Goal: Navigation & Orientation: Find specific page/section

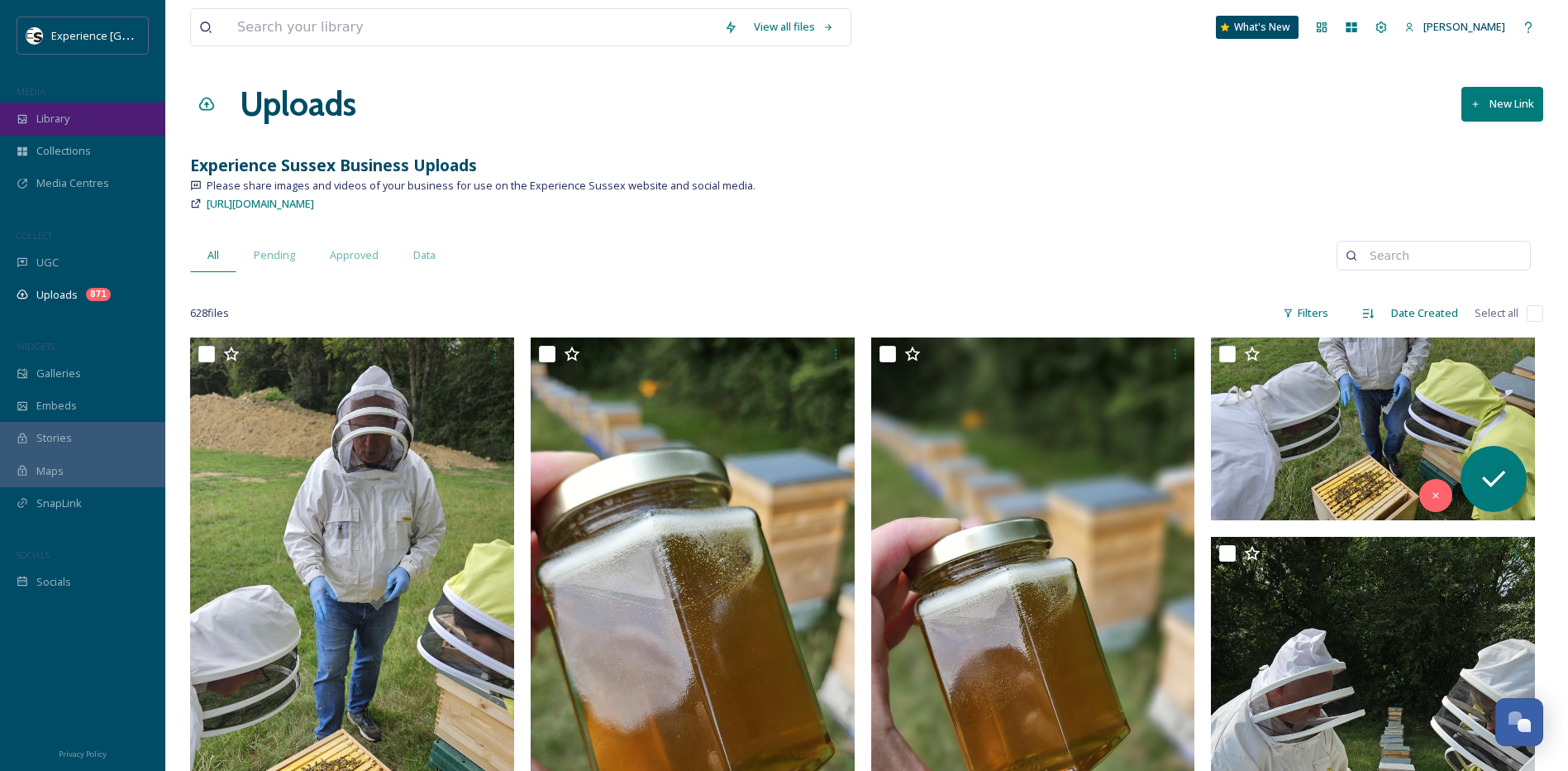
click at [66, 119] on span "Library" at bounding box center [52, 119] width 33 height 16
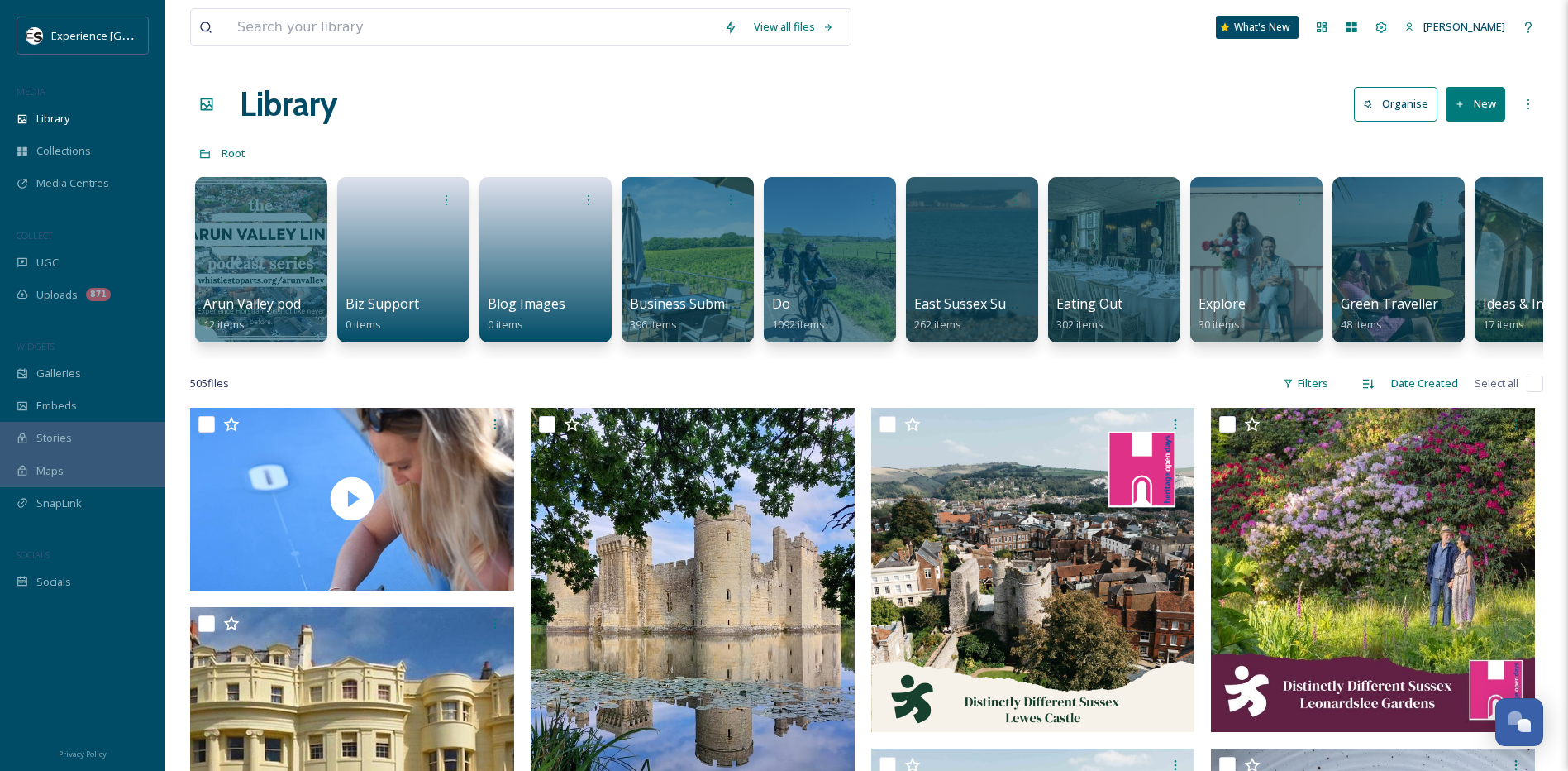
click at [551, 125] on div "Library Organise New" at bounding box center [867, 105] width 1353 height 50
click at [1376, 29] on icon at bounding box center [1381, 27] width 11 height 11
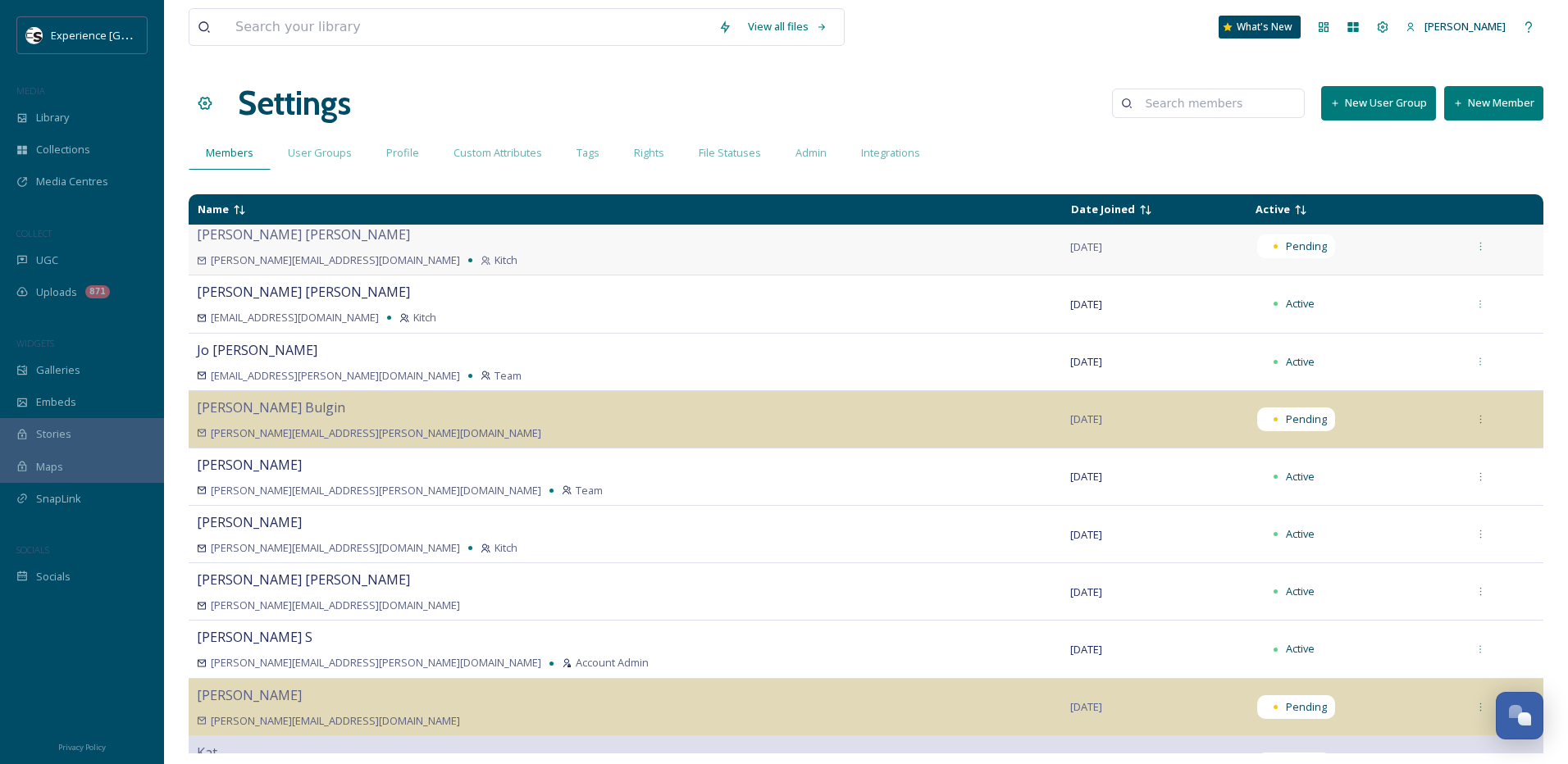
scroll to position [328, 0]
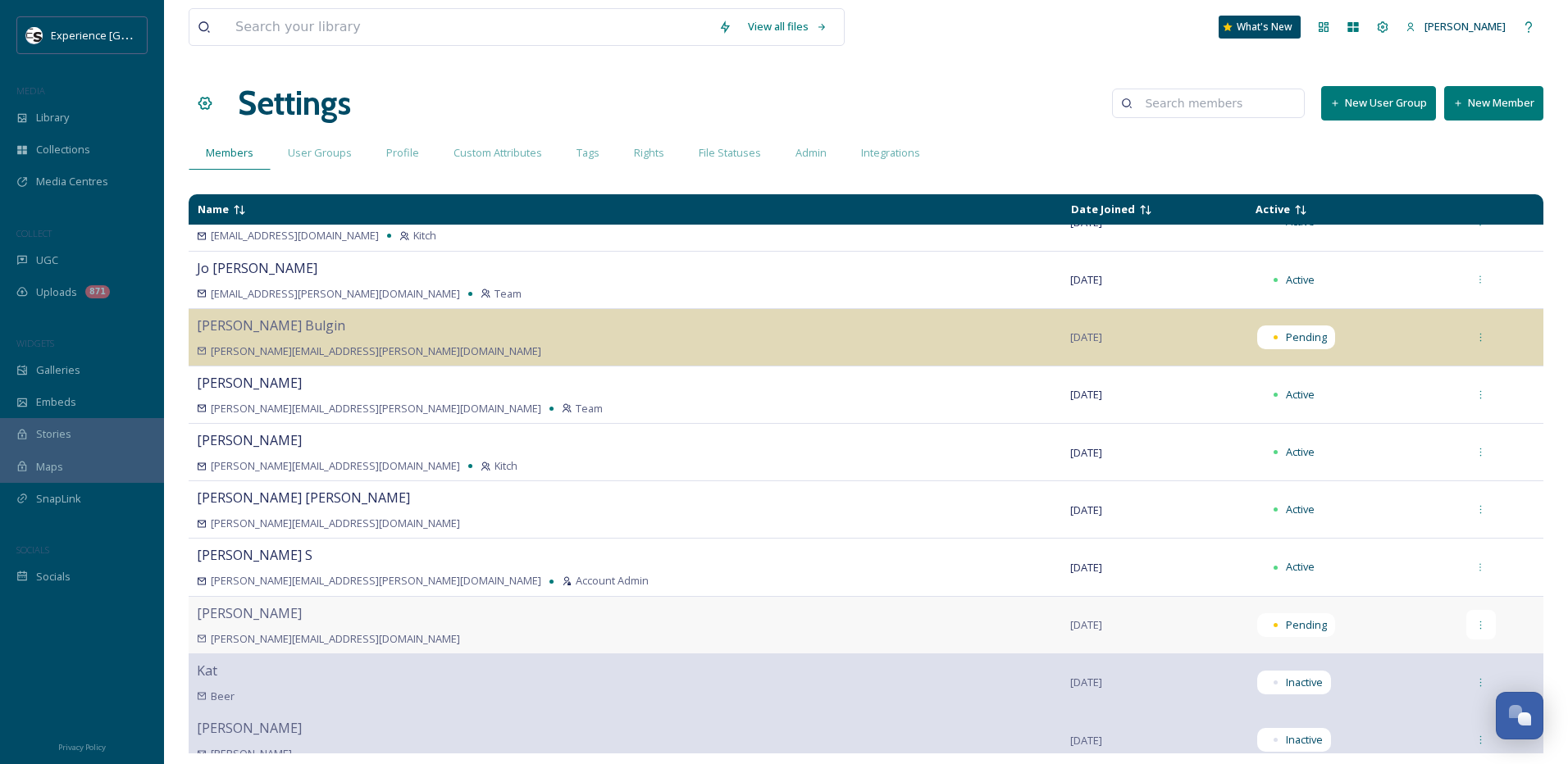
click at [1475, 625] on icon at bounding box center [1480, 624] width 11 height 11
click at [1475, 621] on icon at bounding box center [1480, 624] width 11 height 11
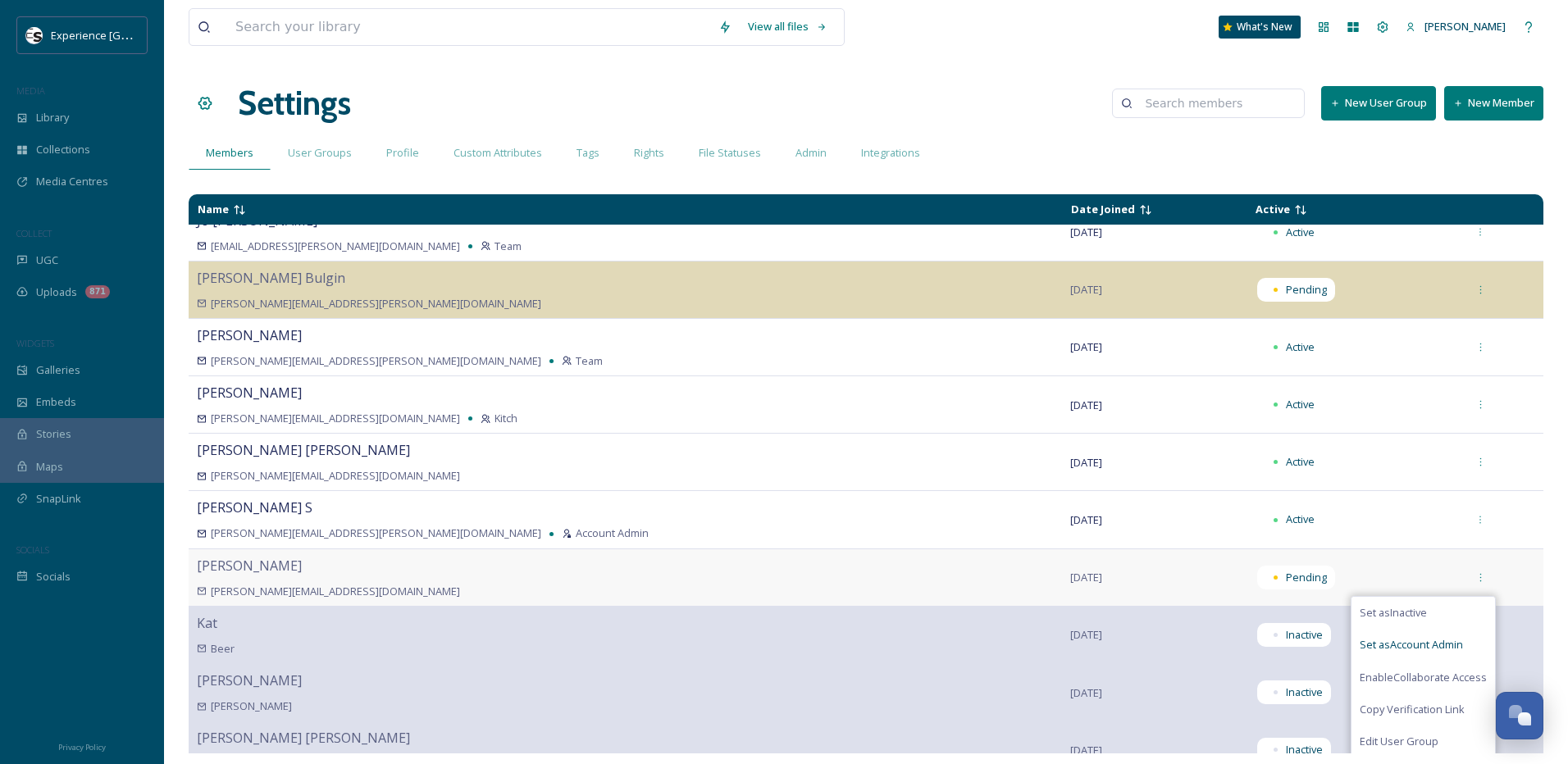
scroll to position [466, 0]
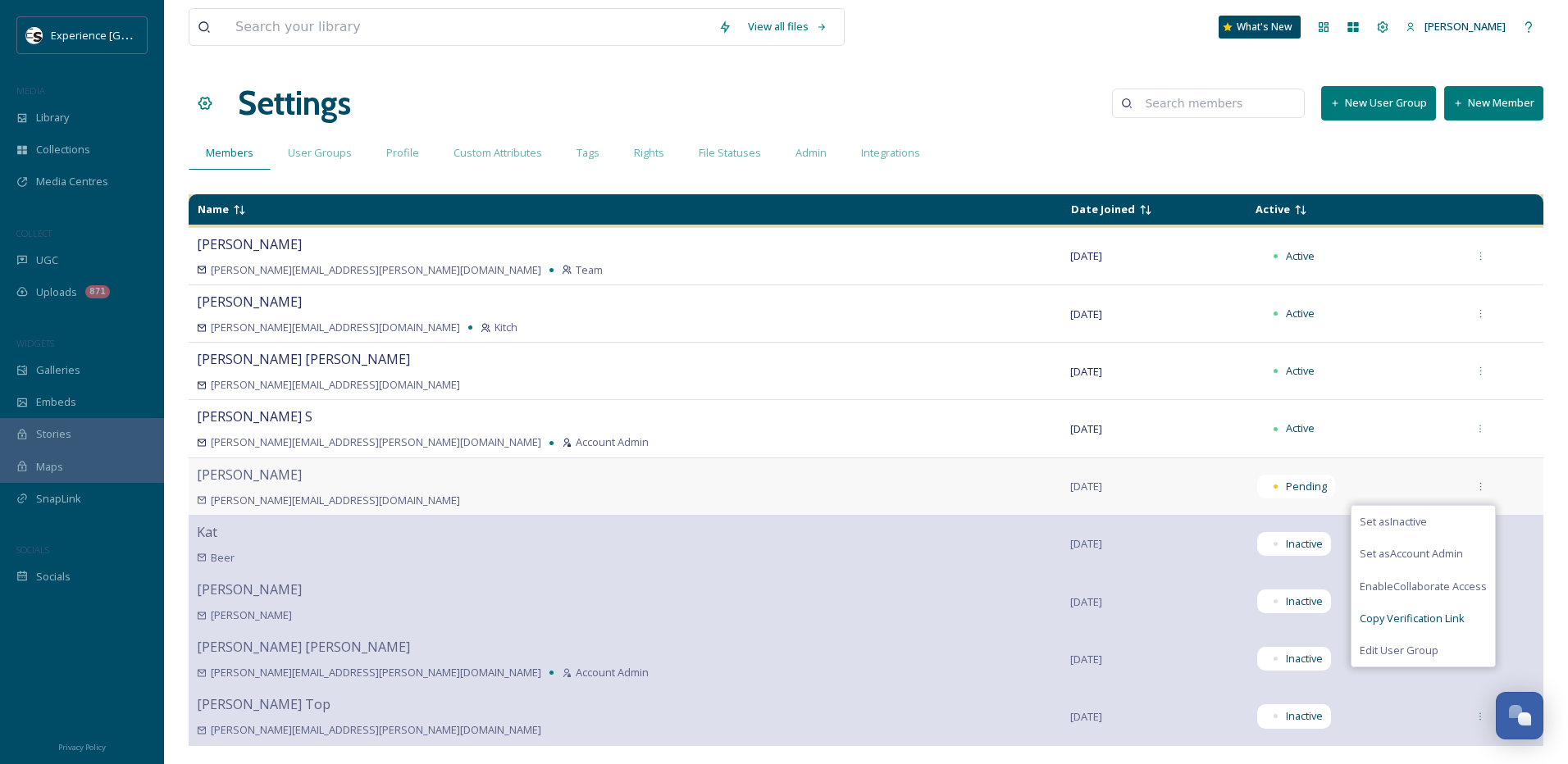
click at [1391, 617] on span "Copy Verification Link" at bounding box center [1412, 619] width 105 height 16
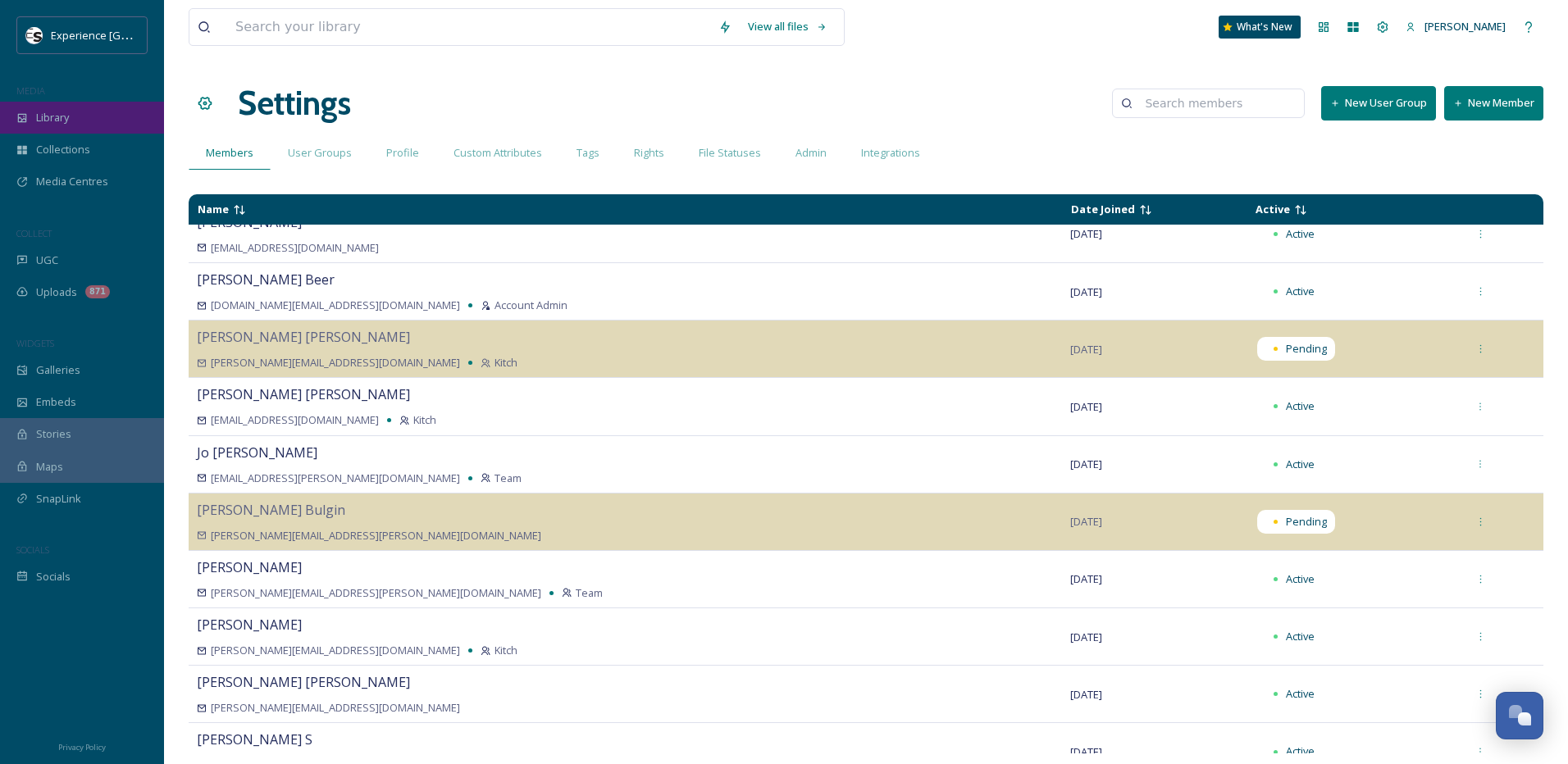
scroll to position [139, 0]
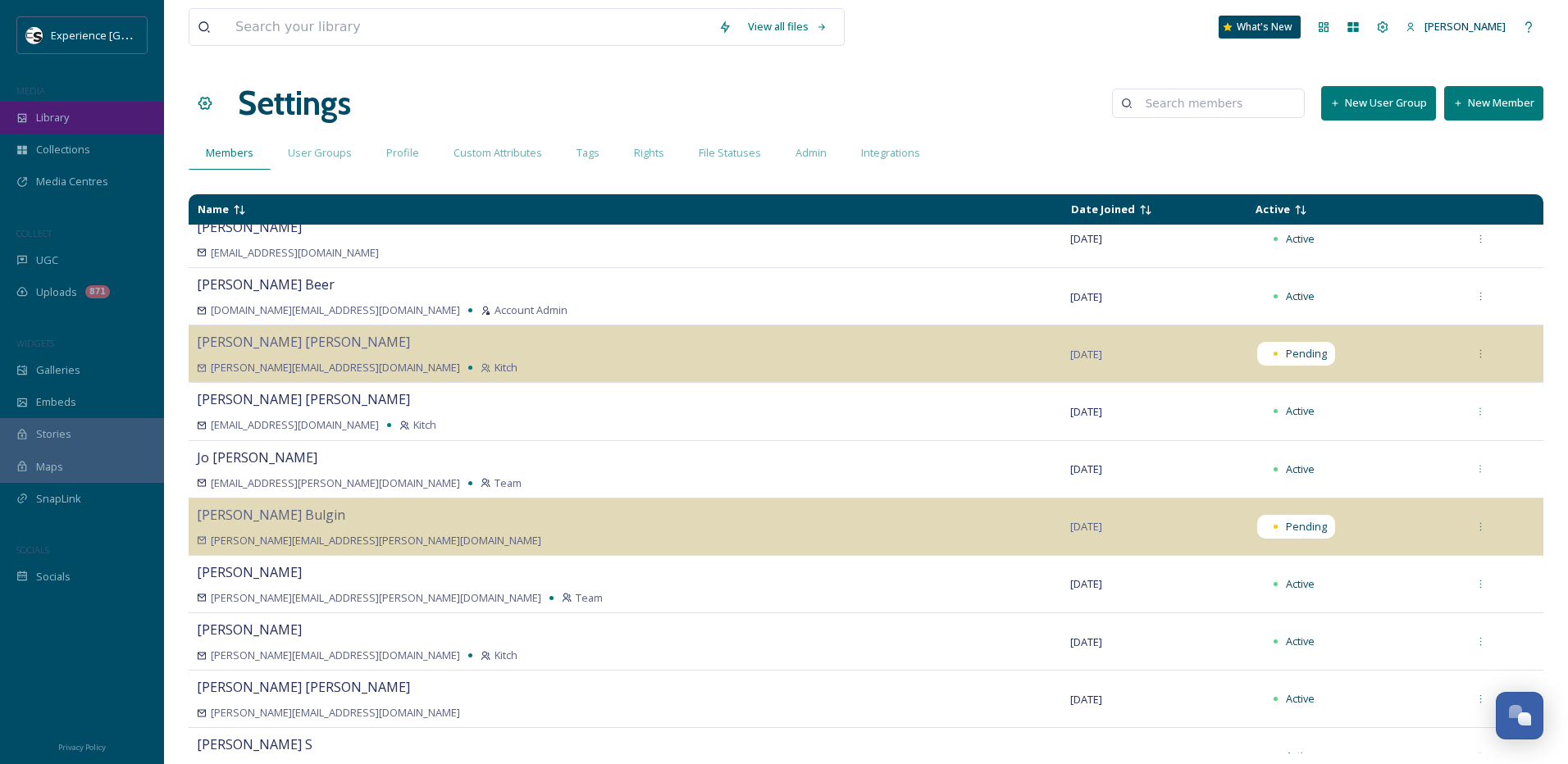
click at [81, 125] on div "Library" at bounding box center [82, 118] width 164 height 32
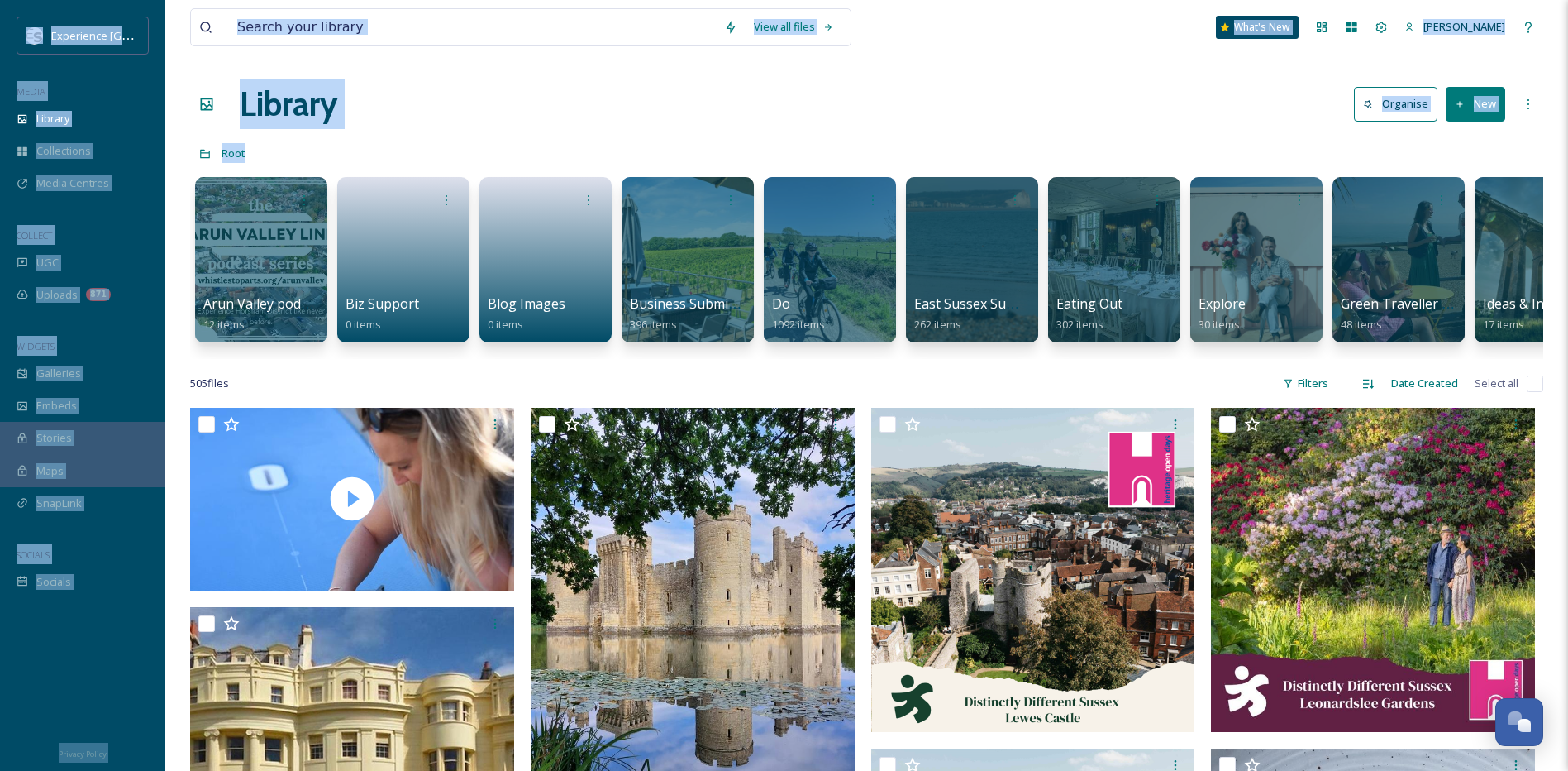
click at [511, 392] on div "505 file s Filters Date Created Select all" at bounding box center [867, 384] width 1353 height 32
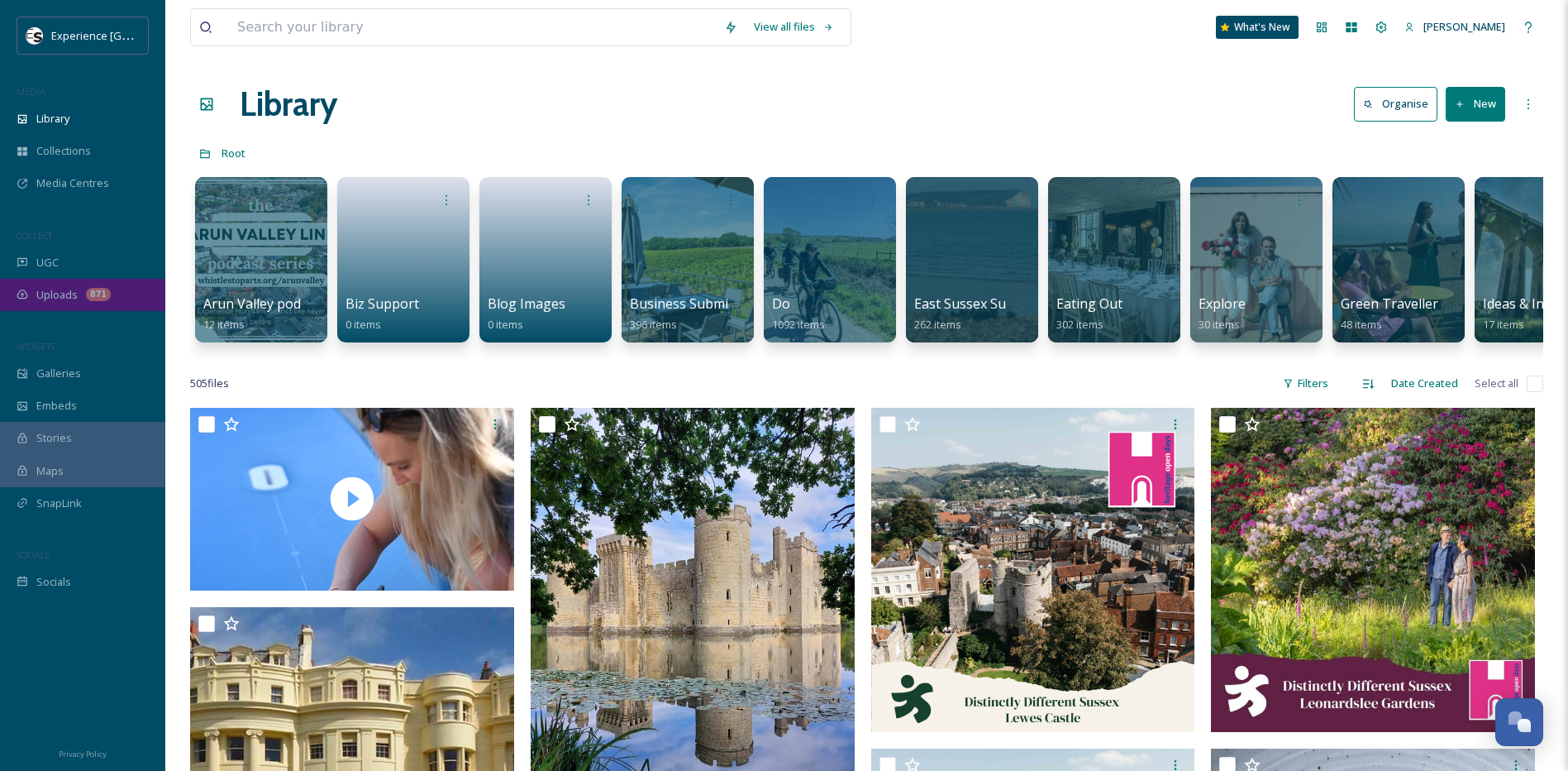
click at [75, 282] on div "Uploads 871" at bounding box center [83, 295] width 166 height 32
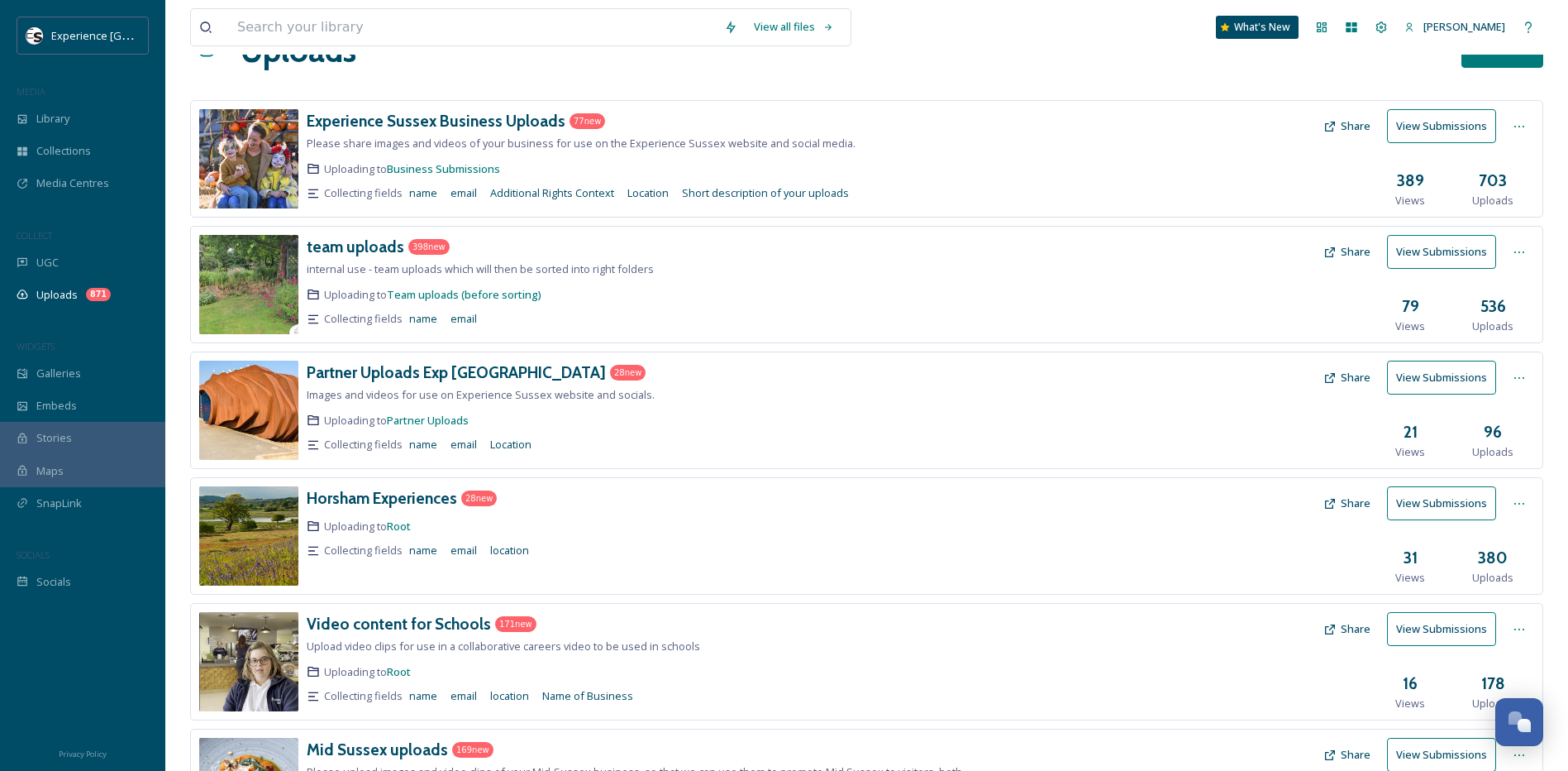
scroll to position [83, 0]
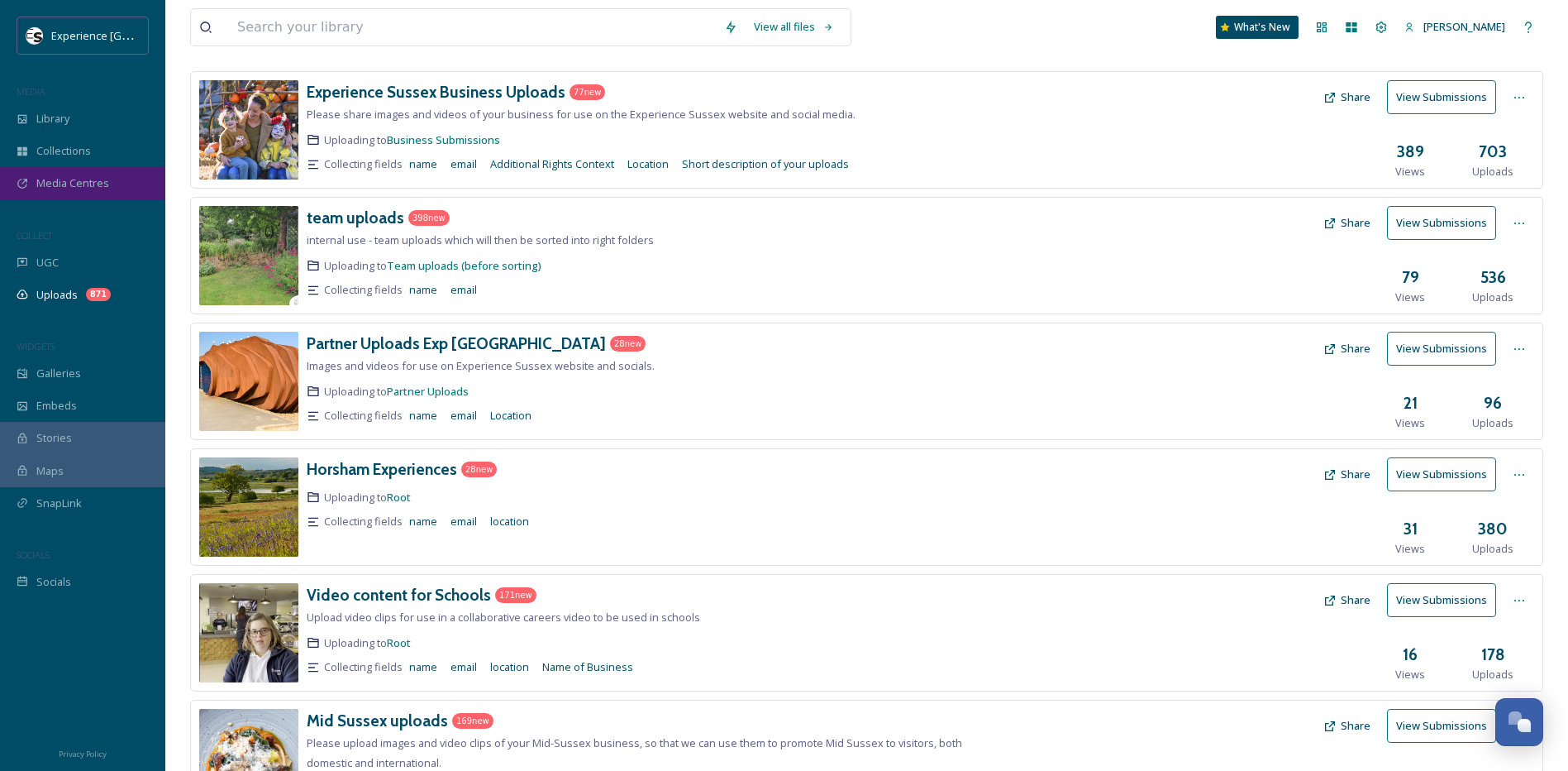
click at [62, 186] on span "Media Centres" at bounding box center [72, 184] width 73 height 16
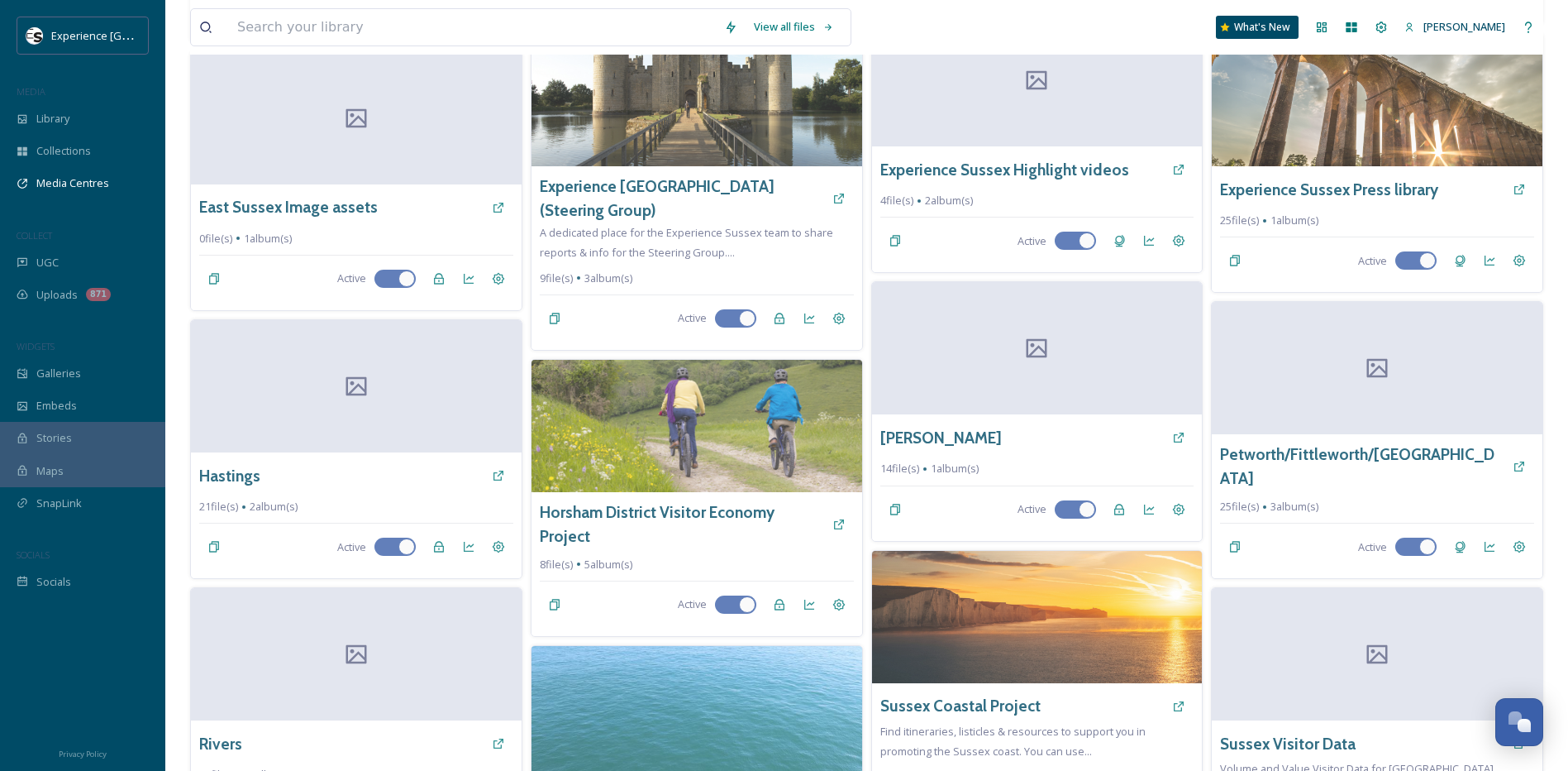
scroll to position [579, 0]
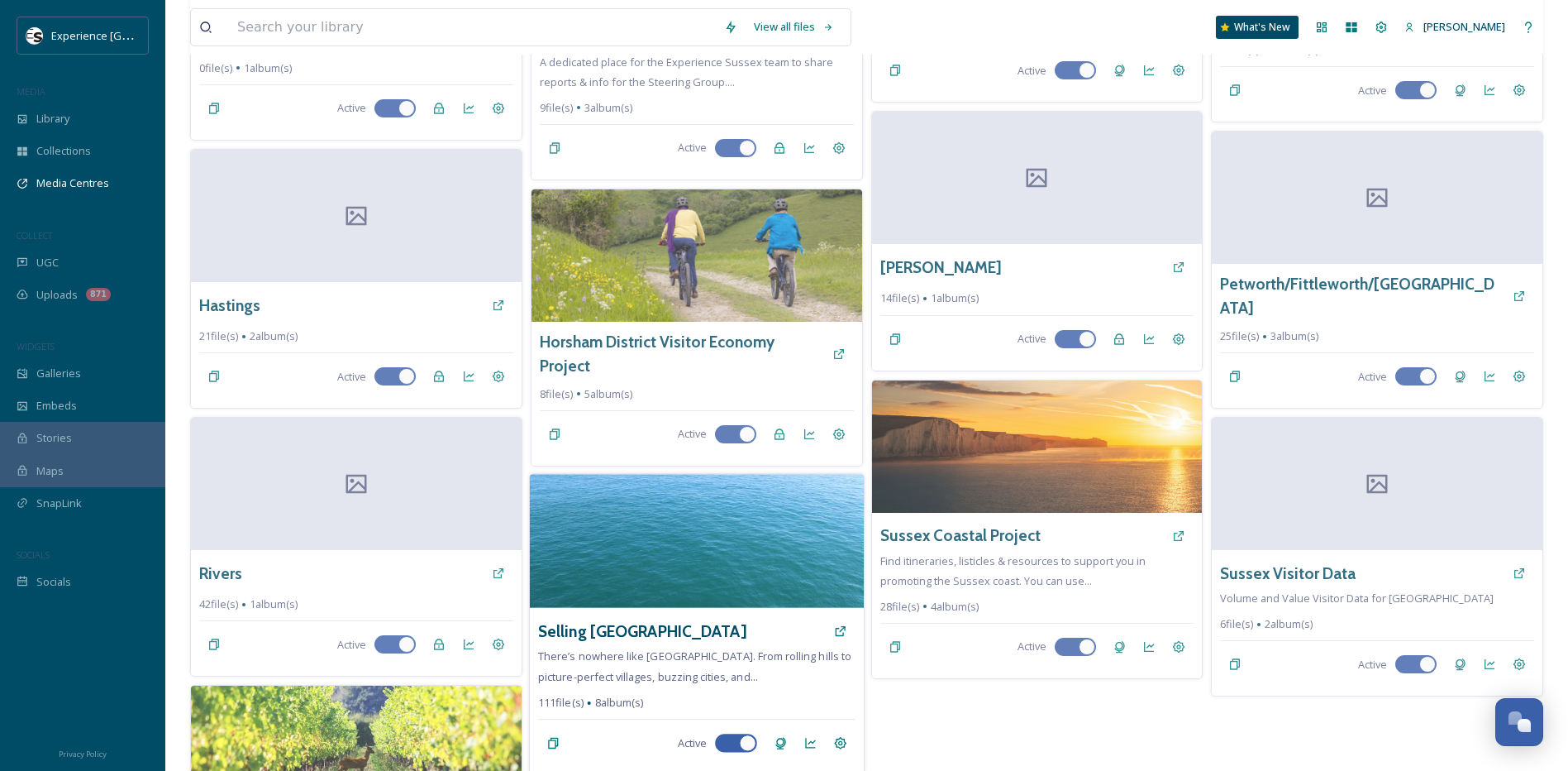
click at [652, 517] on img at bounding box center [697, 541] width 334 height 134
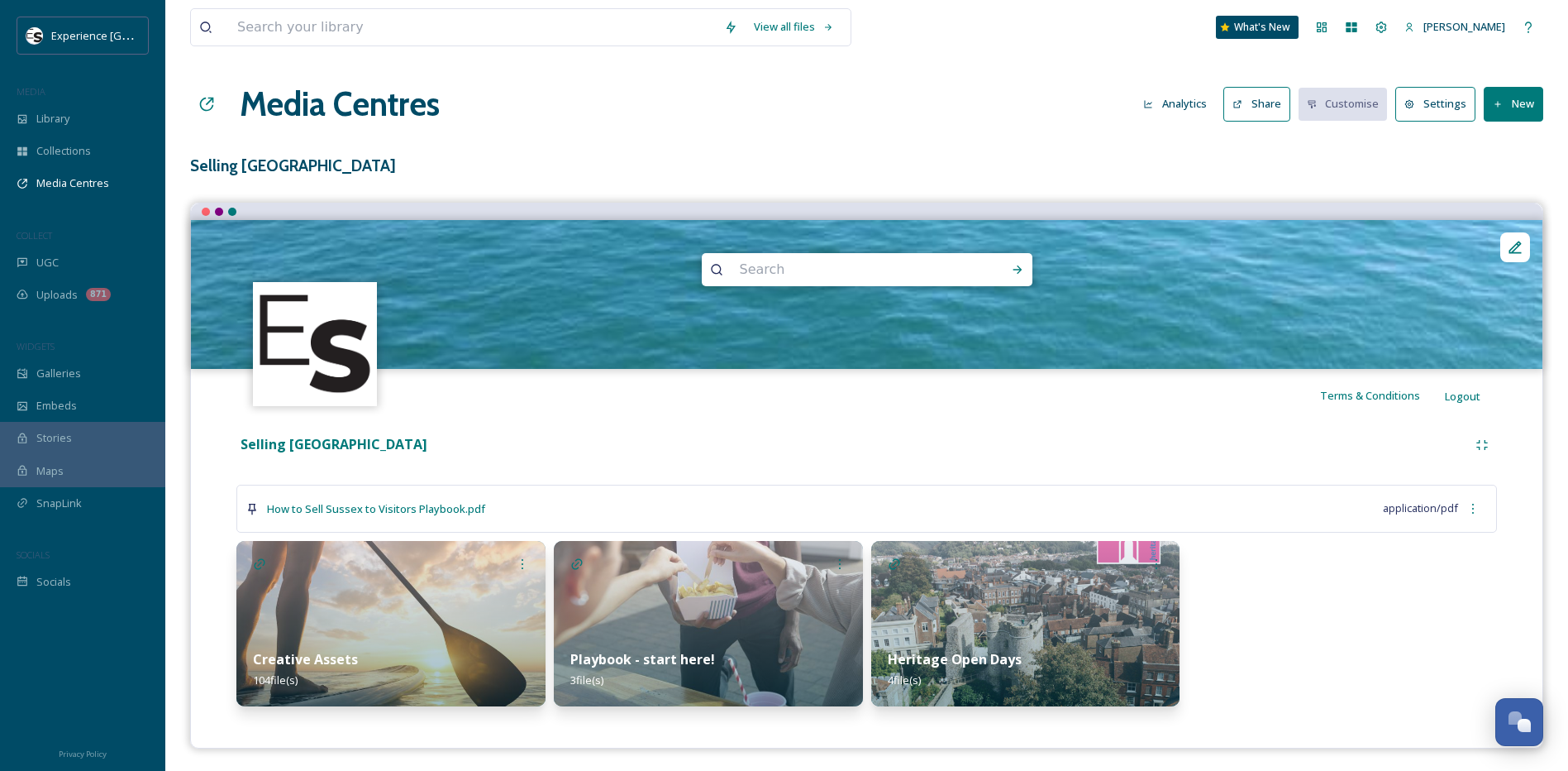
click at [266, 606] on img at bounding box center [391, 624] width 309 height 166
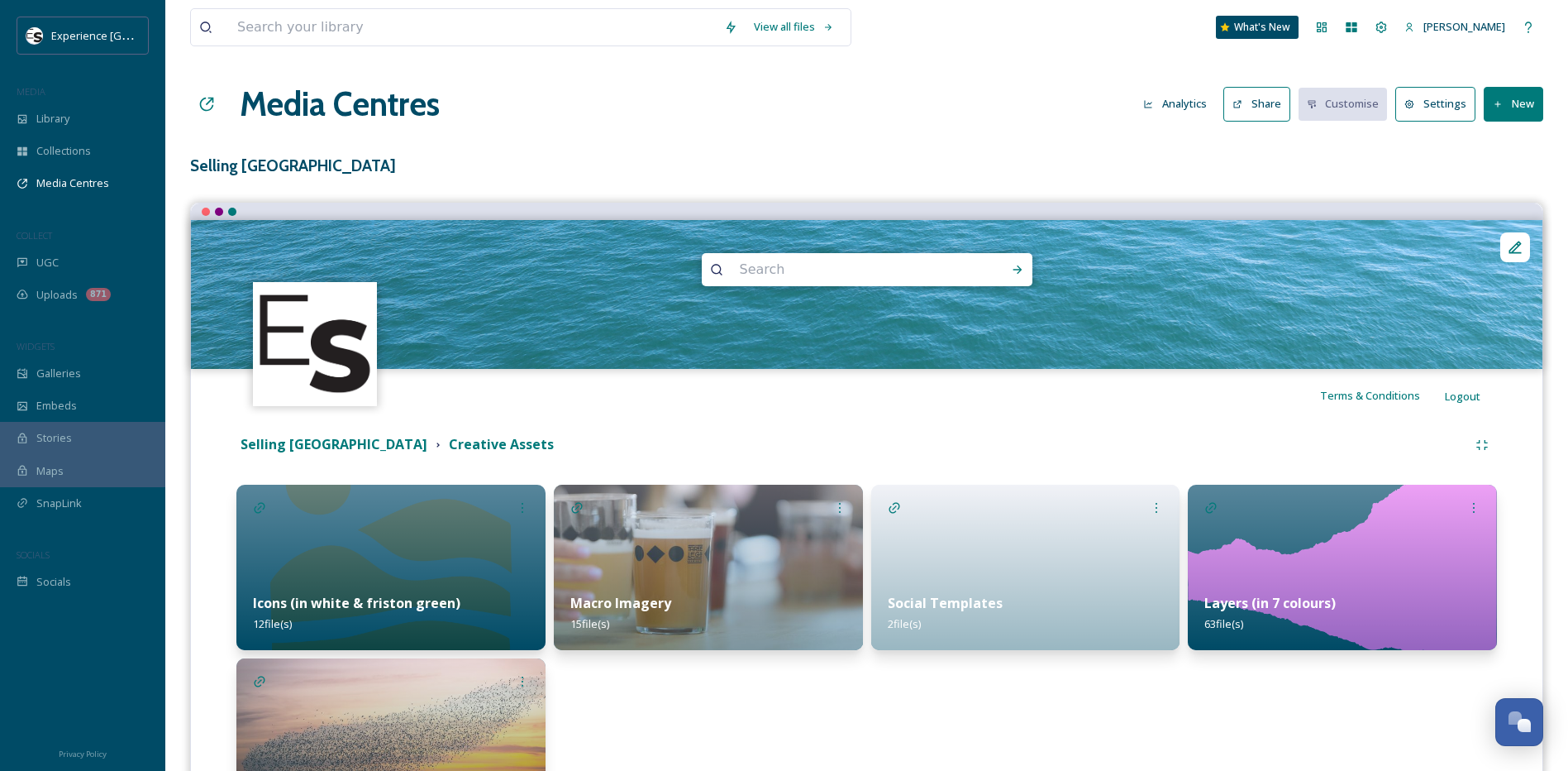
click at [1241, 109] on icon at bounding box center [1238, 104] width 11 height 11
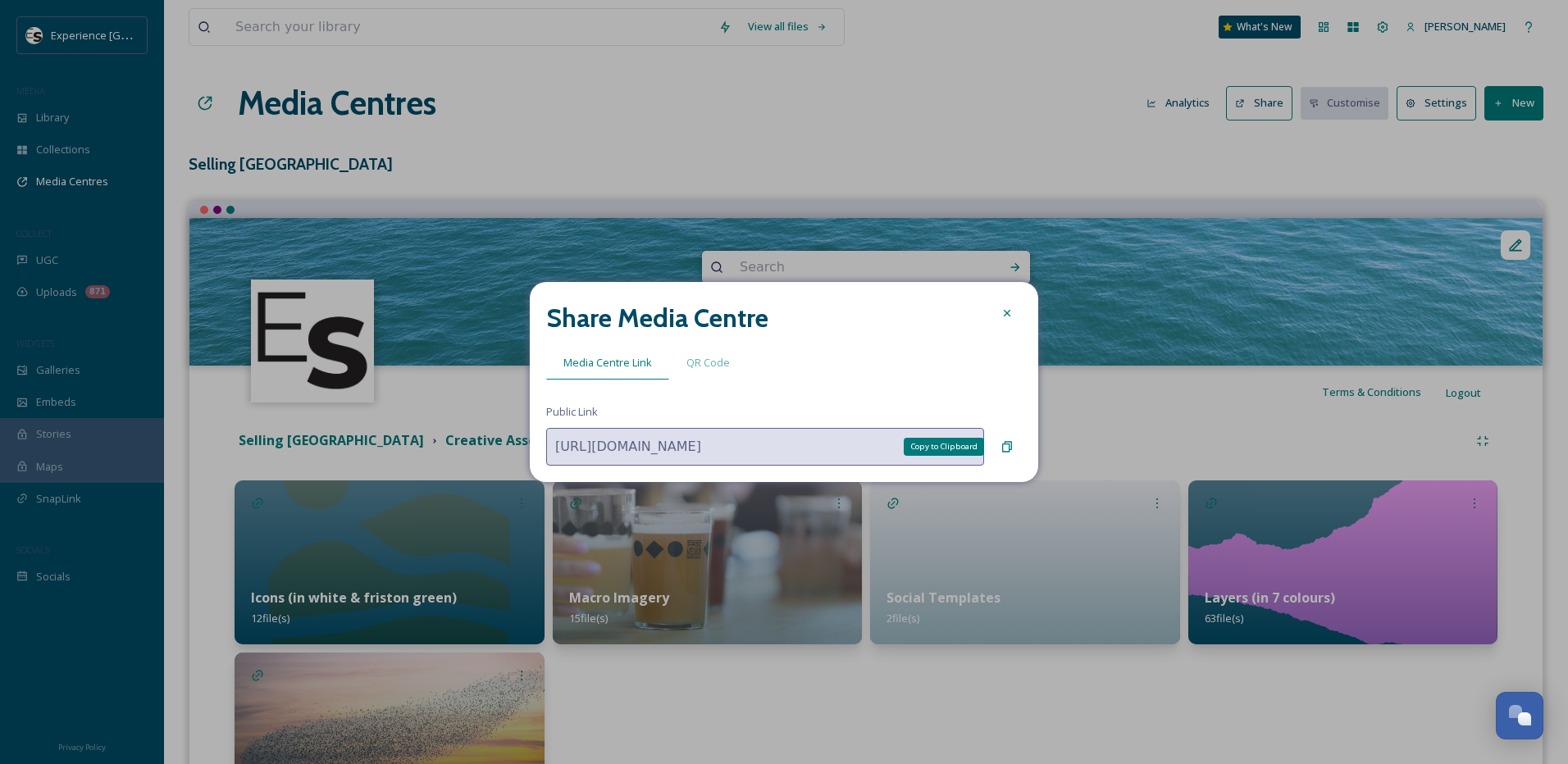
click at [1007, 443] on icon at bounding box center [1006, 446] width 13 height 13
click at [1010, 444] on icon at bounding box center [1006, 446] width 13 height 13
click at [1008, 315] on icon at bounding box center [1006, 313] width 13 height 13
